Goal: Information Seeking & Learning: Learn about a topic

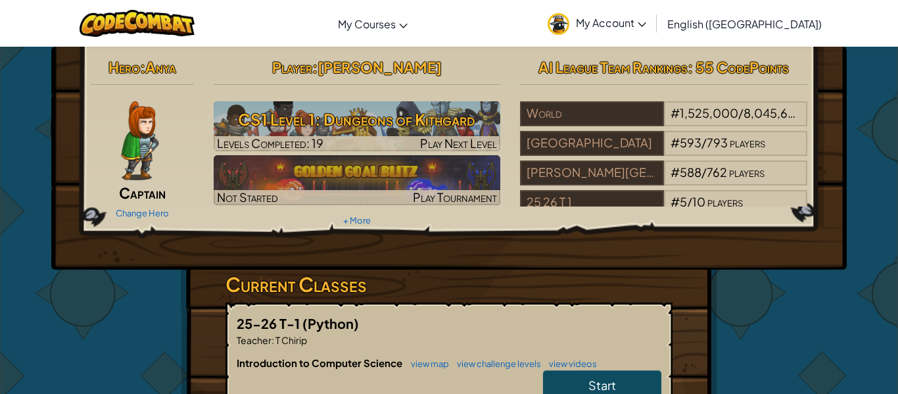
click at [572, 383] on link "Start" at bounding box center [602, 385] width 118 height 30
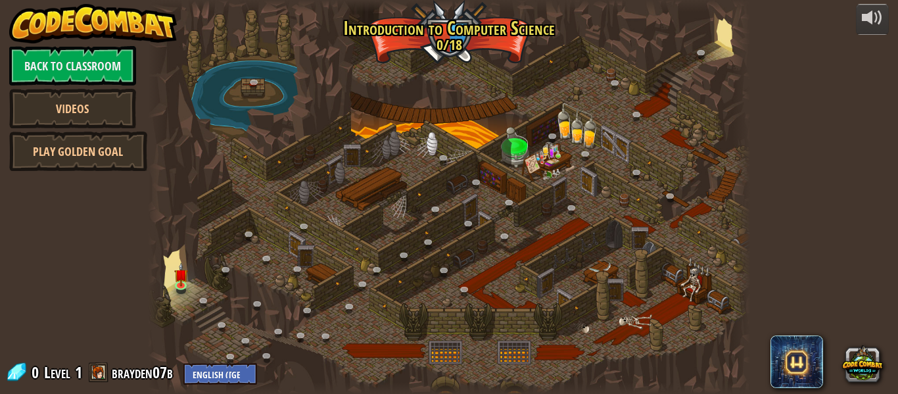
click at [402, 281] on div at bounding box center [449, 197] width 602 height 394
